Goal: Task Accomplishment & Management: Use online tool/utility

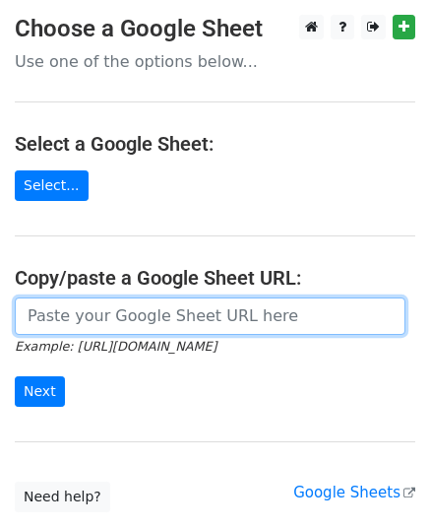
click at [47, 314] on input "url" at bounding box center [210, 315] width 391 height 37
click at [31, 319] on input "url" at bounding box center [210, 315] width 391 height 37
paste input "[URL][DOMAIN_NAME]"
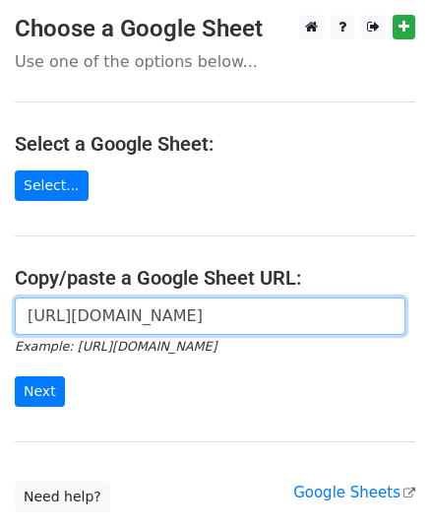
scroll to position [0, 439]
type input "[URL][DOMAIN_NAME]"
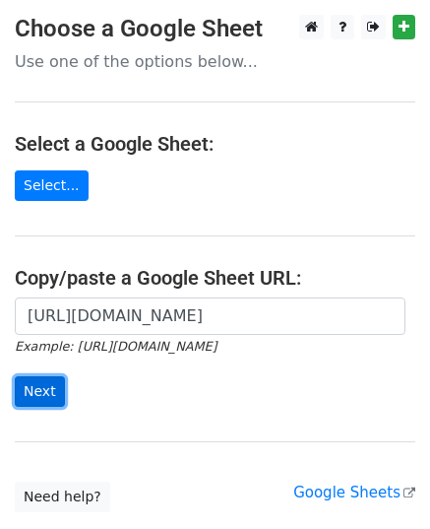
click at [43, 393] on input "Next" at bounding box center [40, 391] width 50 height 31
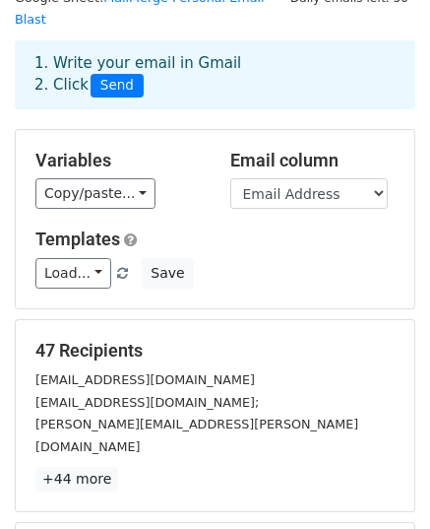
scroll to position [77, 0]
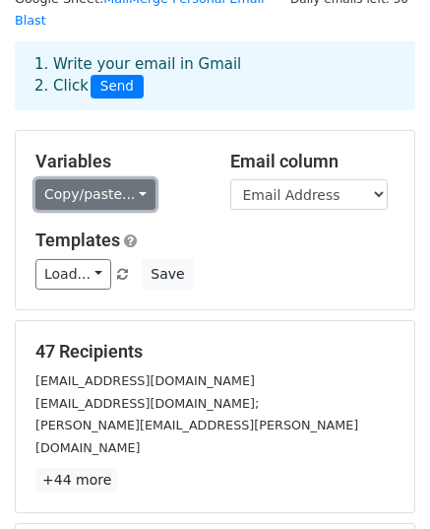
click at [134, 179] on link "Copy/paste..." at bounding box center [95, 194] width 120 height 31
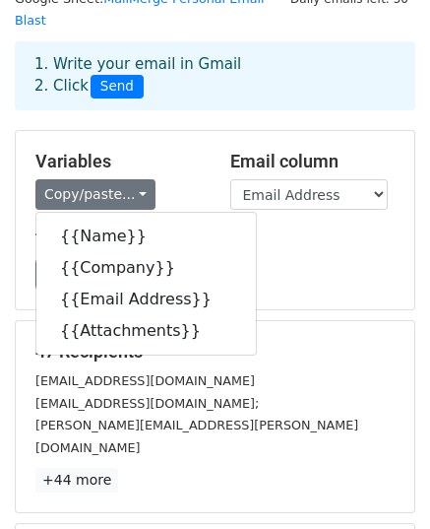
click at [325, 259] on div "Load... Personal Email Blast 6 Personal Email Blast 5 Personal Email Blast 4 Sa…" at bounding box center [215, 274] width 389 height 31
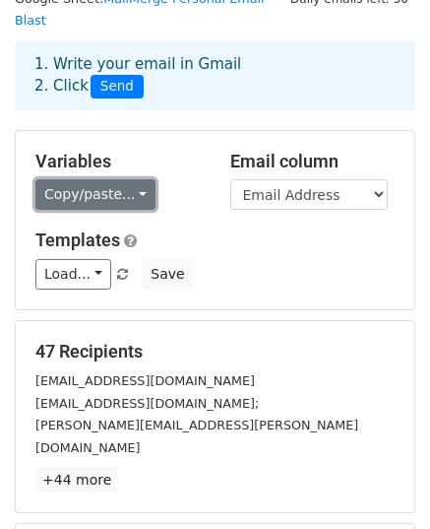
click at [128, 179] on link "Copy/paste..." at bounding box center [95, 194] width 120 height 31
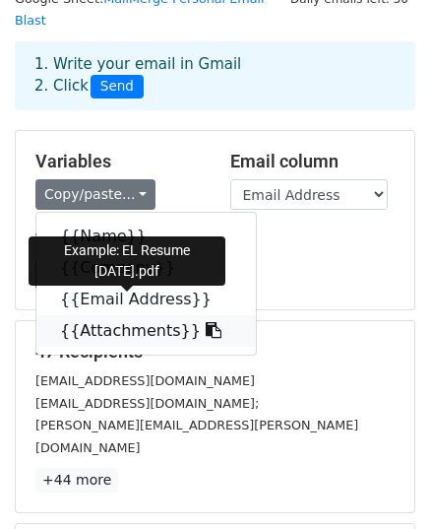
click at [148, 315] on link "{{Attachments}}" at bounding box center [145, 330] width 219 height 31
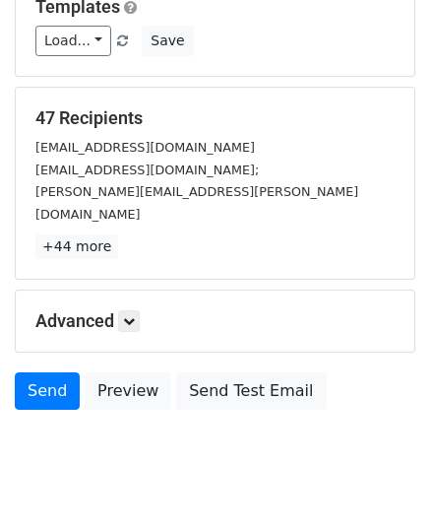
scroll to position [309, 0]
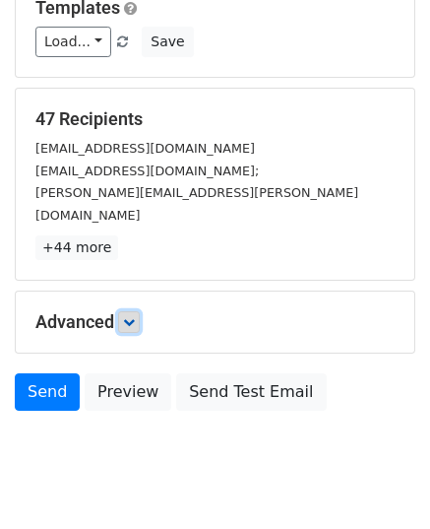
click at [135, 316] on icon at bounding box center [129, 322] width 12 height 12
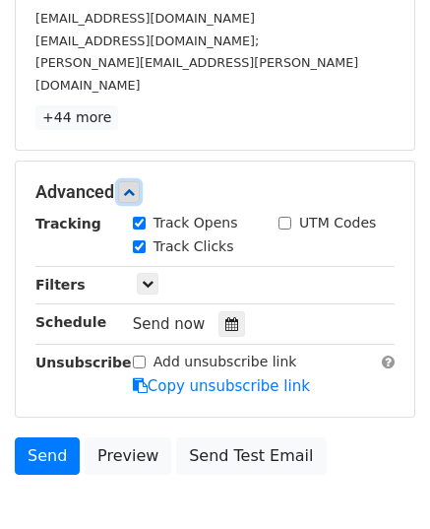
scroll to position [441, 0]
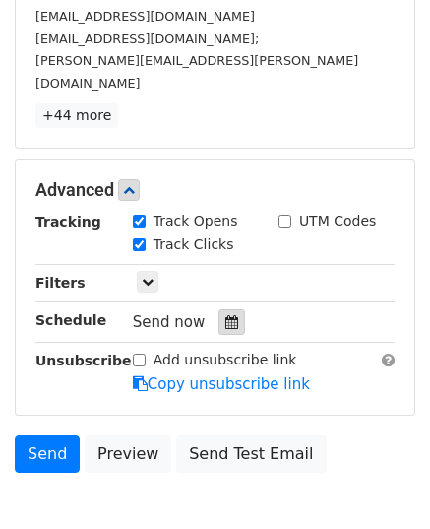
click at [227, 315] on icon at bounding box center [231, 322] width 13 height 14
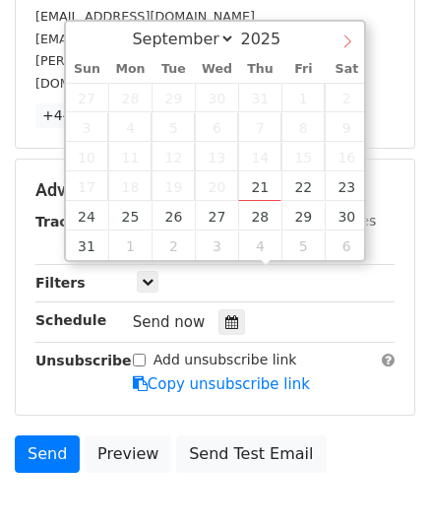
click at [353, 40] on icon at bounding box center [348, 41] width 14 height 14
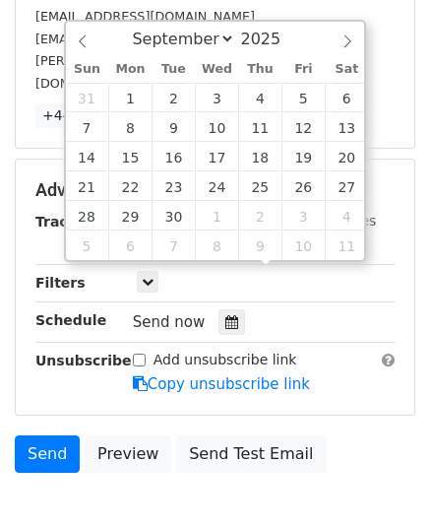
select select "7"
click at [81, 44] on div "August September October November [DATE]" at bounding box center [215, 38] width 299 height 33
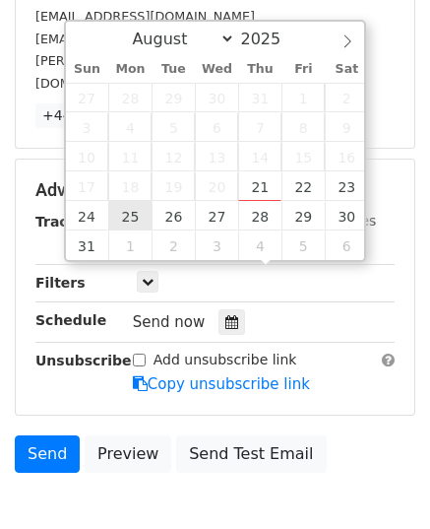
type input "[DATE] 12:00"
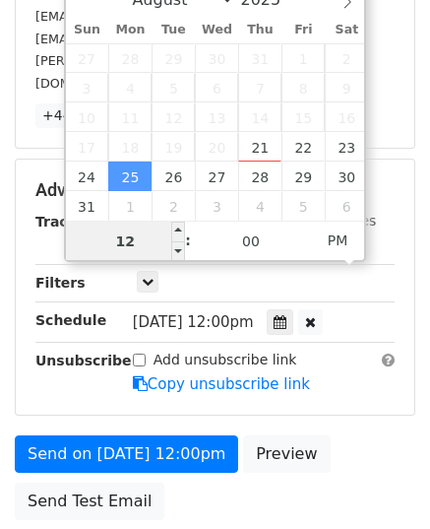
type input "8"
type input "[DATE] 08:00"
type input "08"
click at [343, 243] on span "PM" at bounding box center [338, 239] width 54 height 39
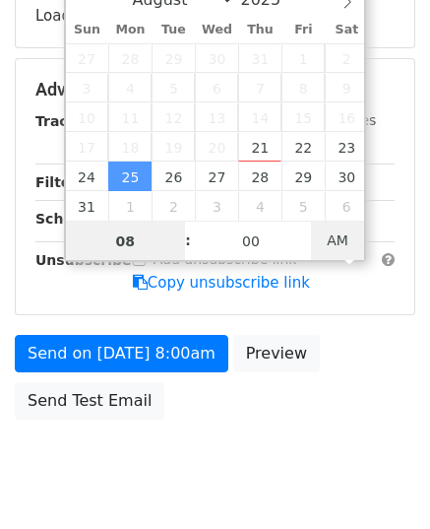
click at [343, 243] on span "AM" at bounding box center [338, 239] width 54 height 39
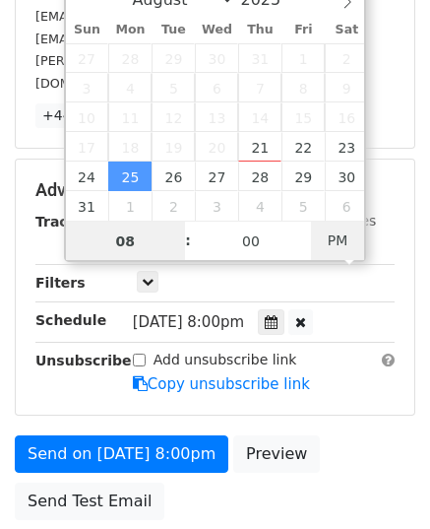
type input "[DATE] 08:00"
click at [343, 243] on span "PM" at bounding box center [338, 239] width 54 height 39
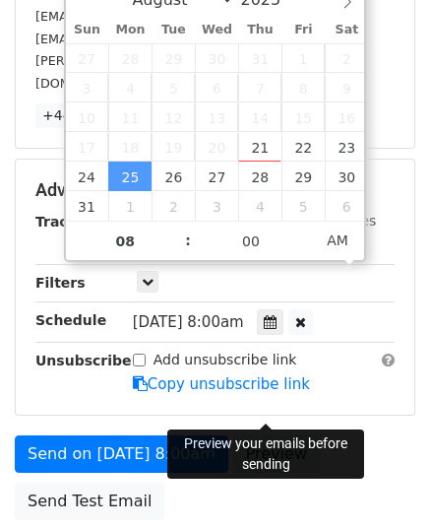
click at [278, 435] on link "Preview" at bounding box center [276, 453] width 87 height 37
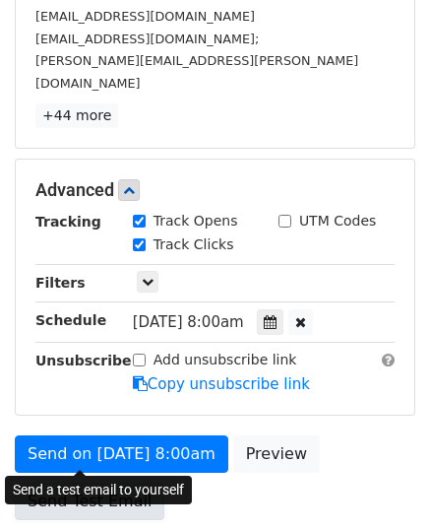
click at [119, 482] on link "Send Test Email" at bounding box center [90, 500] width 150 height 37
